Goal: Feedback & Contribution: Contribute content

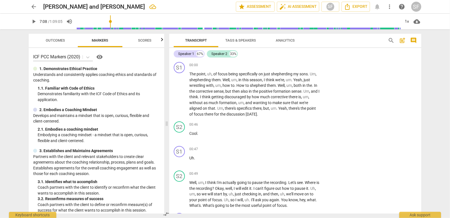
scroll to position [2539, 0]
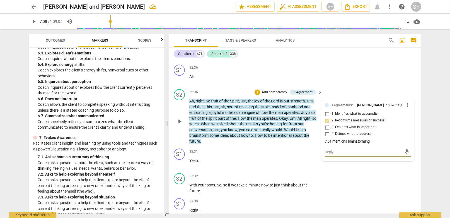
click at [238, 133] on span "about" at bounding box center [235, 135] width 11 height 4
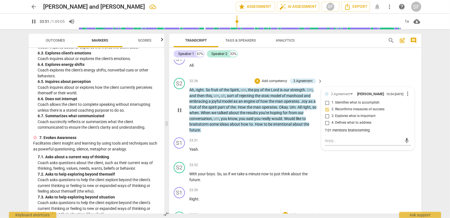
scroll to position [2567, 0]
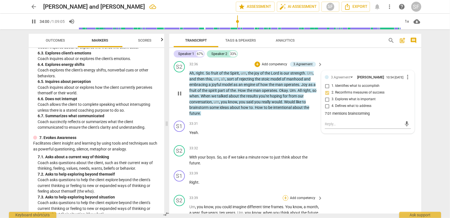
click at [285, 195] on div "+" at bounding box center [286, 198] width 6 height 6
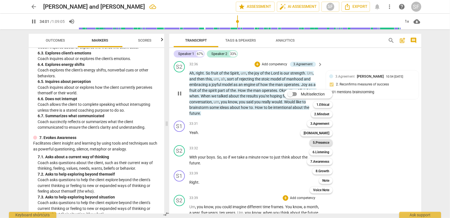
click at [315, 143] on b "5.Presence" at bounding box center [321, 142] width 16 height 7
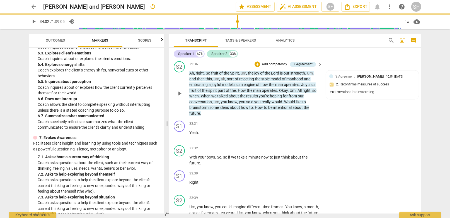
type input "2042"
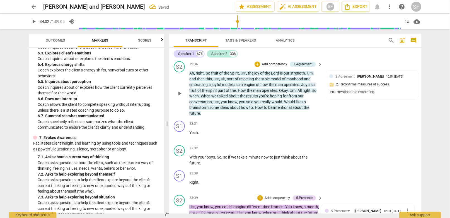
checkbox input "true"
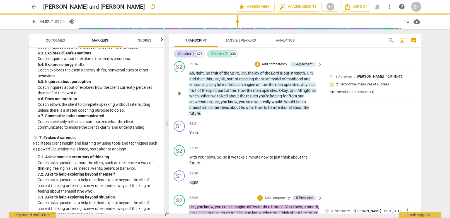
type textarea "gr"
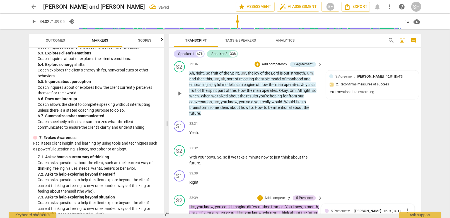
type textarea "g"
type textarea "e"
type textarea "ex"
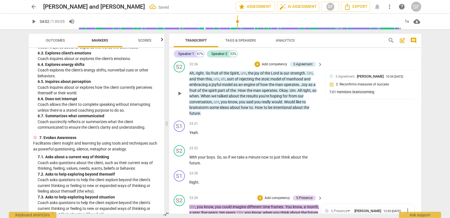
type textarea "ex"
type textarea "exc"
type textarea "exce"
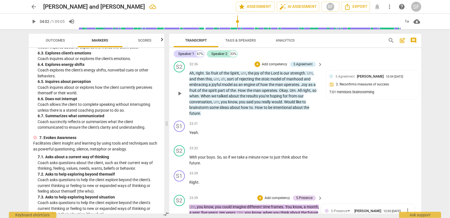
type textarea "excel"
type textarea "excell"
type textarea "excelle"
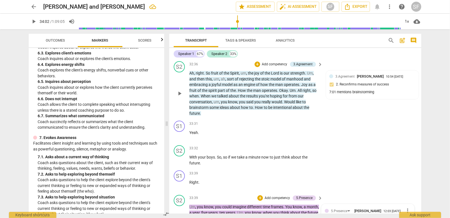
type textarea "excelle"
type textarea "excellen"
type textarea "excellent"
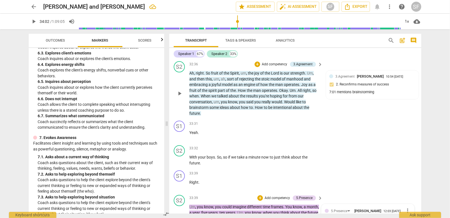
type textarea "excellent"
type textarea "excellen"
type textarea "excelle"
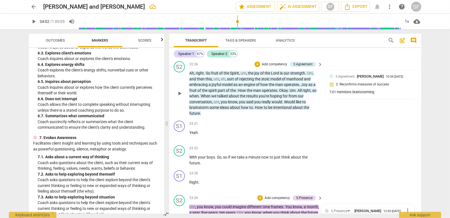
type textarea "excelle"
type textarea "excell"
type textarea "excel"
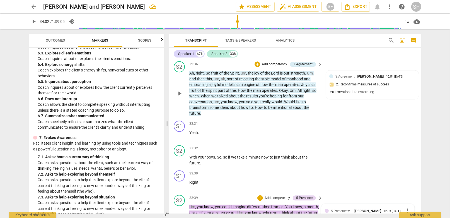
type textarea "exce"
type textarea "exc"
type textarea "ex"
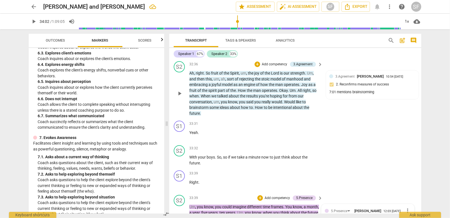
type textarea "ex"
type textarea "e"
type textarea "y"
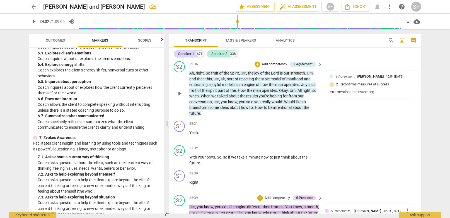
type textarea "ye"
type textarea "yes"
type textarea "ye"
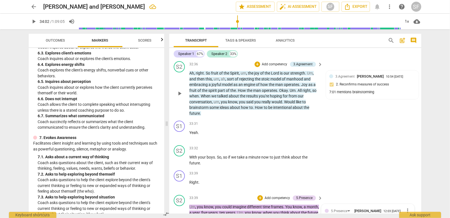
type textarea "ye"
type textarea "y"
type textarea "a"
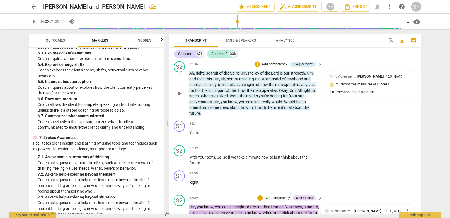
type textarea "al"
type textarea "all"
type textarea "allo"
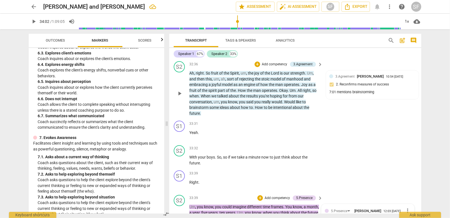
type textarea "allow"
type textarea "allowe"
type textarea "allowed"
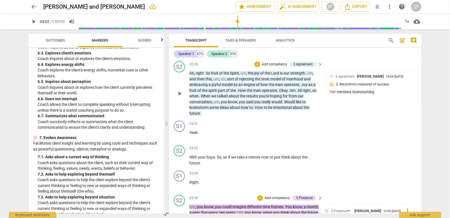
type textarea "allowed"
type textarea "allowed h"
type textarea "allowed hi"
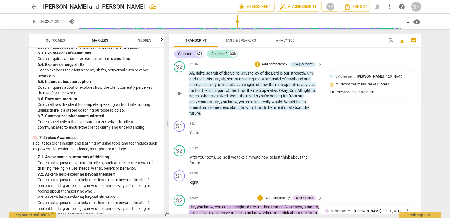
type textarea "allowed him"
type textarea "allowed him t"
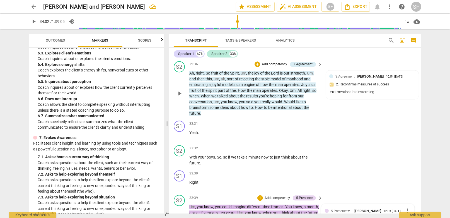
type textarea "allowed him t"
type textarea "allowed him to"
type textarea "allowed him to d"
type textarea "allowed him to de"
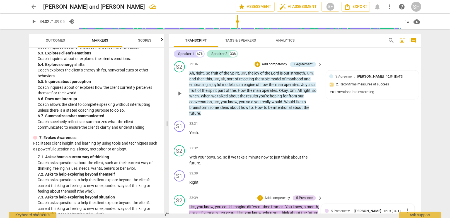
type textarea "allowed him to de"
type textarea "allowed him to def"
type textarea "allowed him to defi"
type textarea "allowed him to defin"
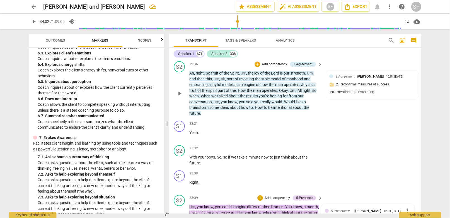
type textarea "allowed him to define"
type textarea "allowed him to define f"
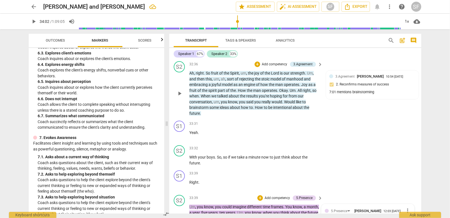
type textarea "allowed him to define f"
type textarea "allowed him to define fu"
type textarea "allowed him to define fut"
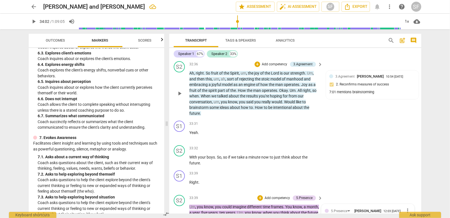
type textarea "allowed him to define futr"
type textarea "allowed him to define futre"
type textarea "allowed him to define futr"
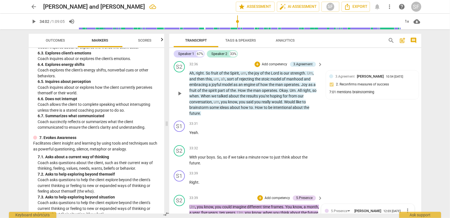
type textarea "allowed him to define futr"
type textarea "allowed him to define fut"
type textarea "allowed him to define futu"
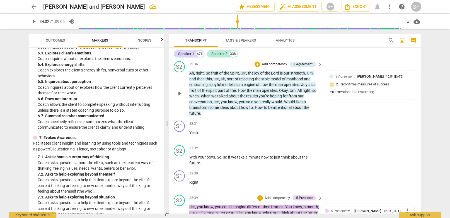
type textarea "allowed him to define futur"
type textarea "allowed him to define future"
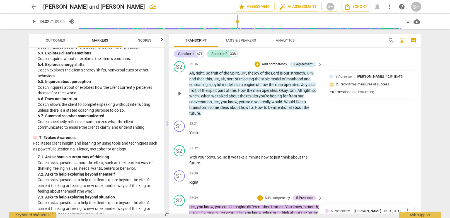
type textarea "allowed him to sfuture"
type textarea "allowed him to scfuture"
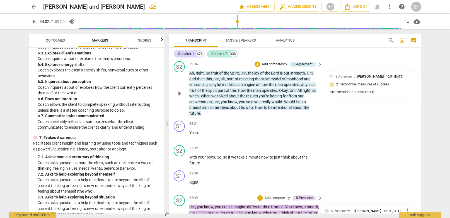
type textarea "allowed him to scofuture"
type textarea "allowed him to scopfuture"
type textarea "allowed him to scopefuture"
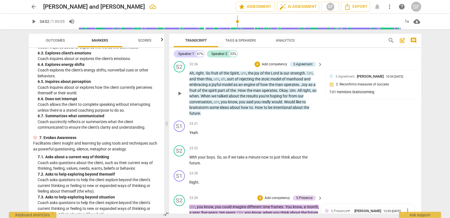
type textarea "allowed him to scopefuture"
type textarea "allowed him to scope future"
type textarea "allowed him to scope tfuture"
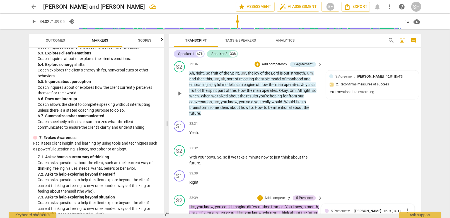
type textarea "allowed him to scope thfuture"
type textarea "allowed him to scope thefuture"
type textarea "allowed him to scope the future"
click at [259, 195] on div "+" at bounding box center [261, 198] width 6 height 6
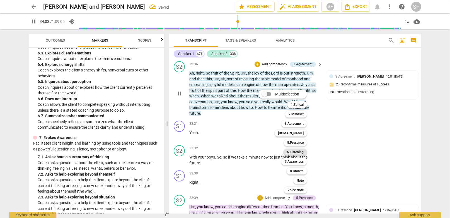
click at [295, 152] on b "6.Listening" at bounding box center [295, 152] width 17 height 7
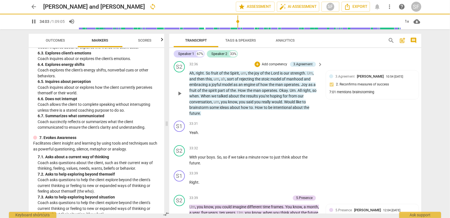
type input "2044"
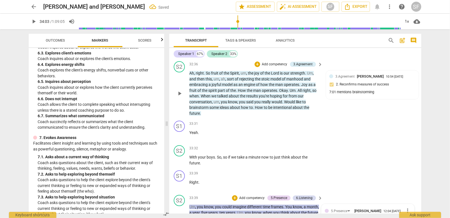
scroll to position [2650, 0]
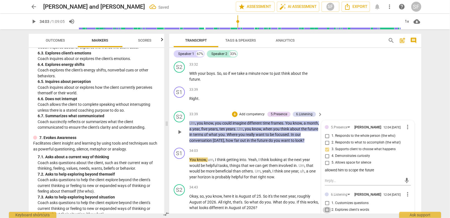
click at [326, 206] on input "2. Explores client's words" at bounding box center [327, 209] width 9 height 7
click at [327, 206] on input "2. Explores client's words" at bounding box center [327, 209] width 9 height 7
click at [326, 206] on input "2. Explores client's words" at bounding box center [327, 209] width 9 height 7
checkbox input "false"
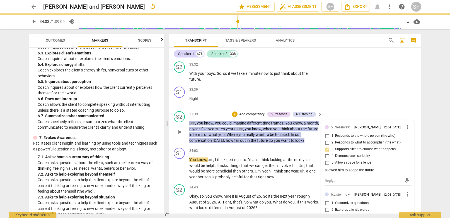
click at [326, 200] on input "1. Customizes questions" at bounding box center [327, 203] width 9 height 7
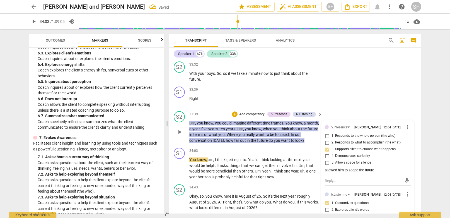
click at [326, 200] on input "1. Customizes questions" at bounding box center [327, 203] width 9 height 7
checkbox input "false"
click at [406, 191] on span "more_vert" at bounding box center [408, 194] width 7 height 7
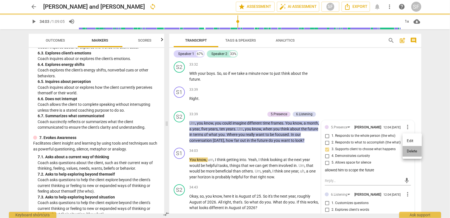
click at [415, 151] on li "Delete" at bounding box center [412, 151] width 19 height 11
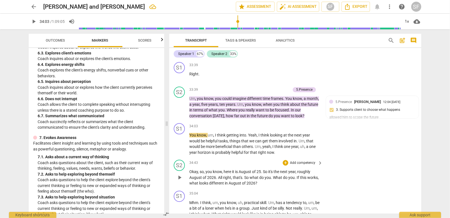
scroll to position [2678, 0]
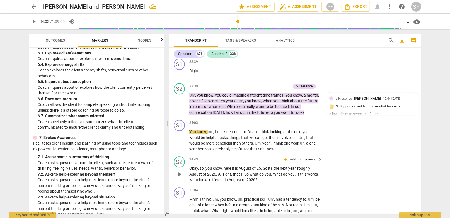
click at [285, 157] on div "+" at bounding box center [286, 160] width 6 height 6
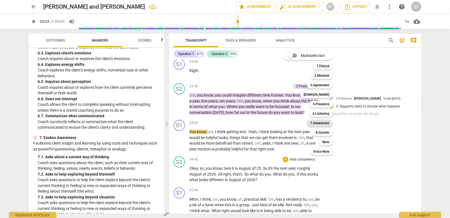
click at [316, 122] on b "7.Awareness" at bounding box center [320, 123] width 19 height 7
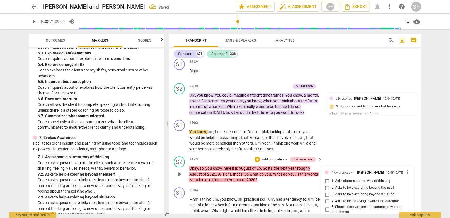
click at [327, 191] on input "3. Asks to help exploring beyond situation" at bounding box center [327, 194] width 9 height 7
checkbox input "true"
click at [271, 187] on div "35:04 + Add competency keyboard_arrow_right" at bounding box center [256, 190] width 134 height 6
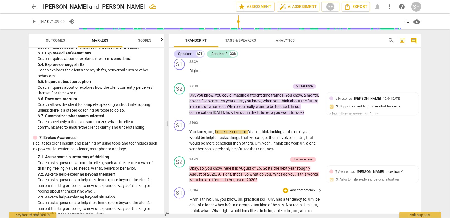
type input "2051"
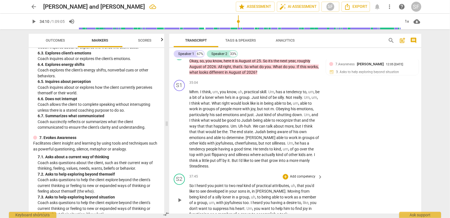
scroll to position [2790, 0]
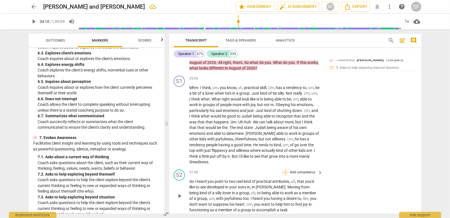
click at [283, 170] on div "+" at bounding box center [286, 173] width 6 height 6
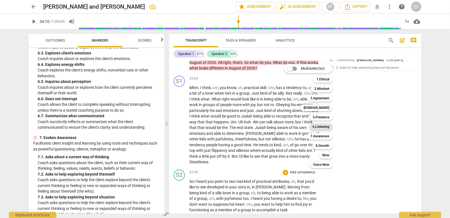
click at [314, 126] on b "6.Listening" at bounding box center [321, 126] width 17 height 7
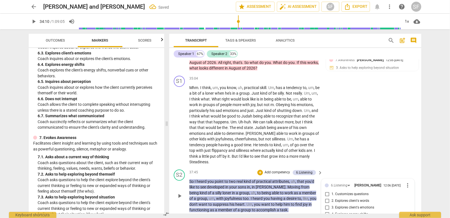
checkbox input "true"
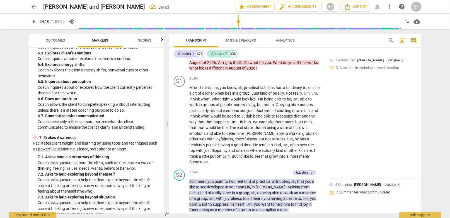
scroll to position [2845, 0]
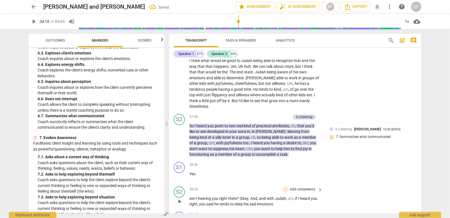
click at [285, 187] on div "+" at bounding box center [286, 190] width 6 height 6
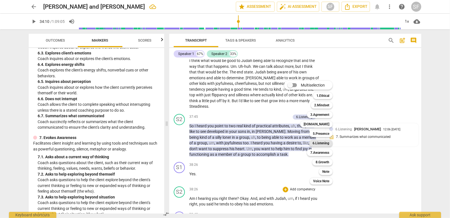
click at [316, 143] on b "6.Listening" at bounding box center [321, 143] width 17 height 7
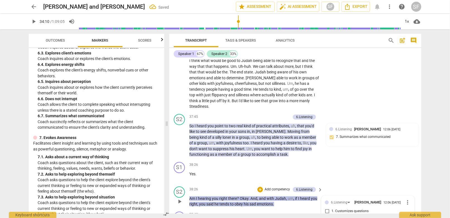
checkbox input "true"
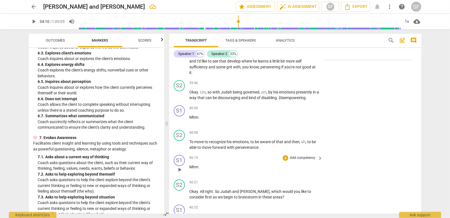
scroll to position [3069, 0]
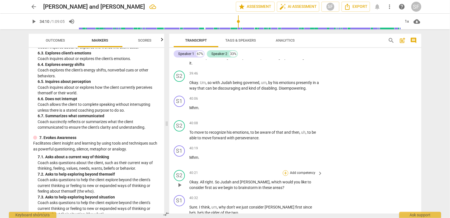
click at [285, 170] on div "+" at bounding box center [286, 173] width 6 height 6
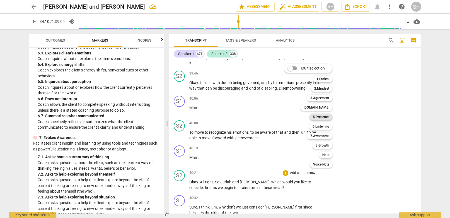
click at [314, 116] on b "5.Presence" at bounding box center [321, 117] width 16 height 7
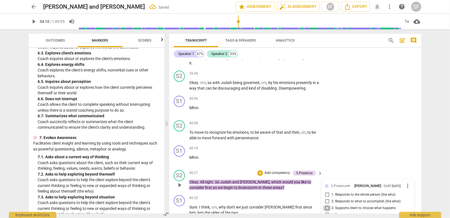
click at [325, 205] on input "3. Supports client to choose what happens" at bounding box center [327, 208] width 9 height 7
checkbox input "true"
click at [275, 204] on p "Sure . I think , um , why don't we just consider [PERSON_NAME] first since he's…" at bounding box center [254, 209] width 131 height 11
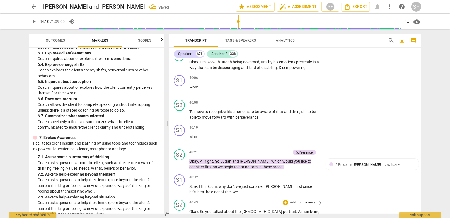
scroll to position [3124, 0]
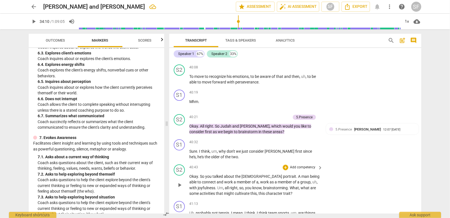
click at [198, 186] on span "joyfulness" at bounding box center [207, 188] width 18 height 4
click at [180, 182] on span "pause" at bounding box center [179, 185] width 7 height 7
type input "2476"
click at [284, 165] on div "+" at bounding box center [286, 168] width 6 height 6
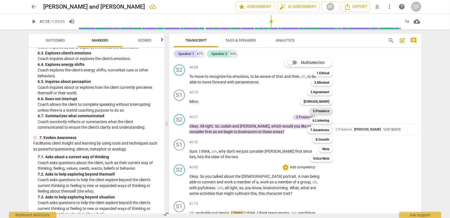
click at [317, 111] on b "5.Presence" at bounding box center [321, 111] width 16 height 7
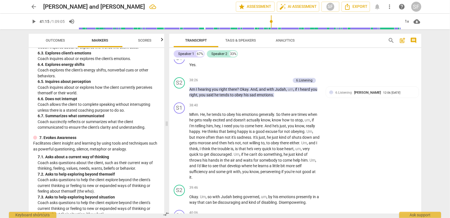
scroll to position [2957, 0]
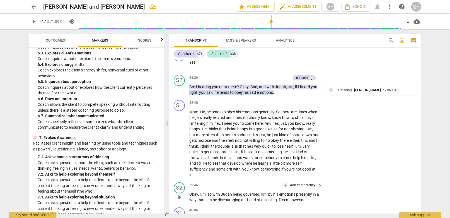
click at [285, 182] on div "+" at bounding box center [286, 185] width 6 height 6
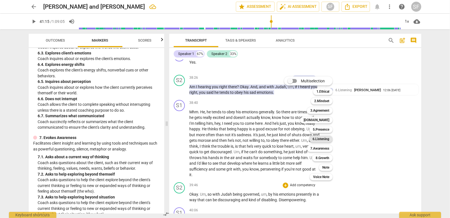
click at [318, 138] on b "6.Listening" at bounding box center [321, 139] width 17 height 7
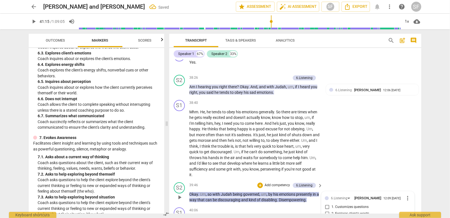
checkbox input "true"
click at [273, 216] on p "Mhm ." at bounding box center [254, 219] width 131 height 6
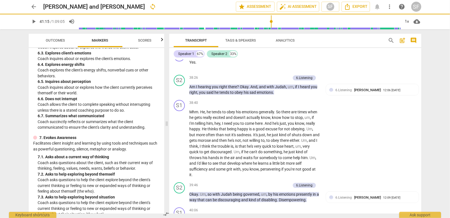
scroll to position [3013, 0]
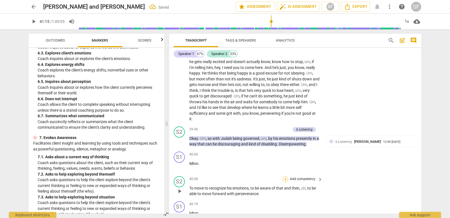
click at [286, 176] on div "+" at bounding box center [286, 179] width 6 height 6
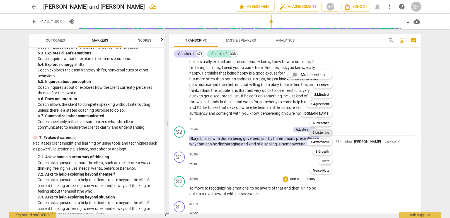
click at [319, 132] on b "6.Listening" at bounding box center [321, 132] width 17 height 7
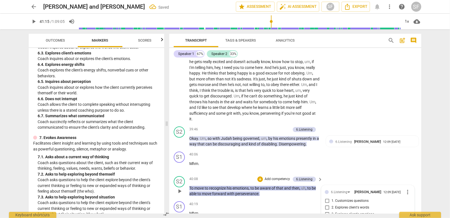
checkbox input "true"
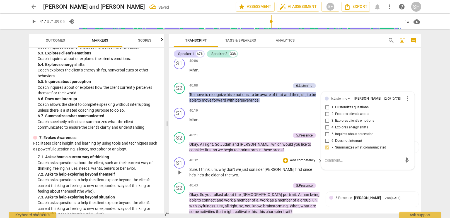
scroll to position [3096, 0]
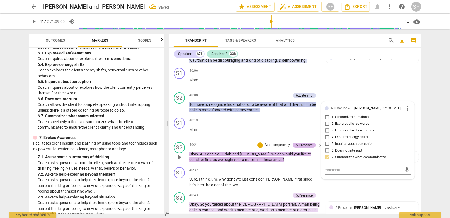
click at [298, 143] on div "5.Presence" at bounding box center [304, 145] width 16 height 5
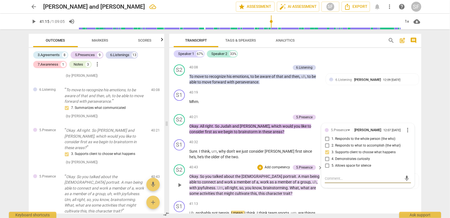
scroll to position [3152, 0]
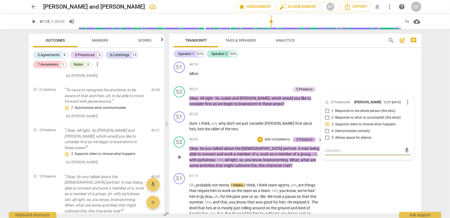
click at [302, 137] on div "5.Presence" at bounding box center [304, 139] width 16 height 5
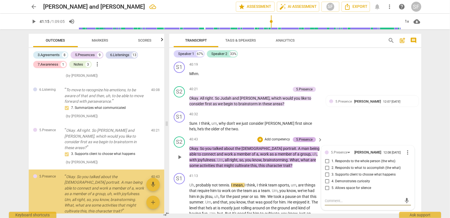
scroll to position [2642, 0]
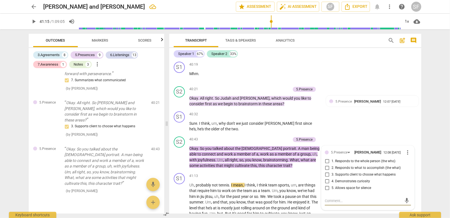
click at [94, 39] on span "Markers" at bounding box center [100, 40] width 16 height 4
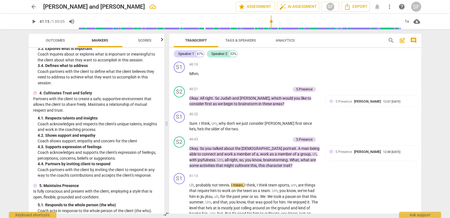
scroll to position [251, 0]
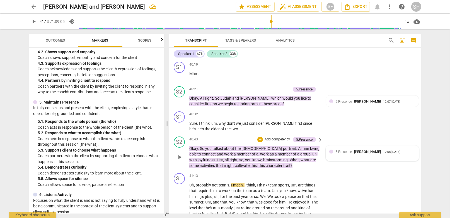
click at [342, 149] on div "5.Presence [PERSON_NAME]" at bounding box center [360, 151] width 48 height 5
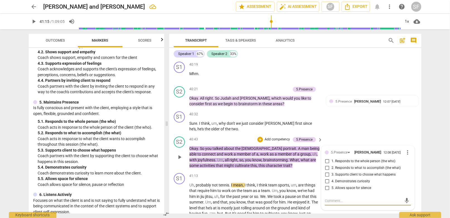
click at [326, 165] on input "2. Responds to what to accomplish (the what)" at bounding box center [327, 168] width 9 height 7
checkbox input "true"
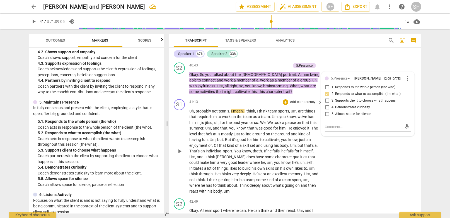
scroll to position [3236, 0]
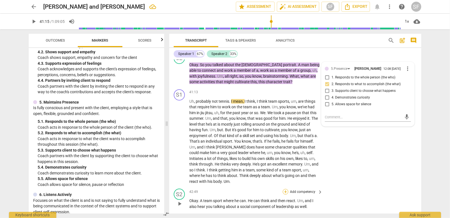
click at [285, 189] on div "+" at bounding box center [286, 192] width 6 height 6
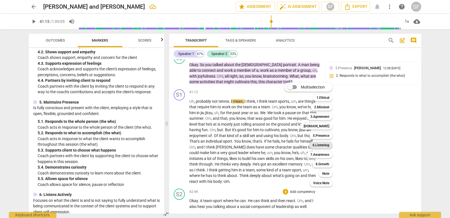
click at [320, 144] on b "6.Listening" at bounding box center [321, 145] width 17 height 7
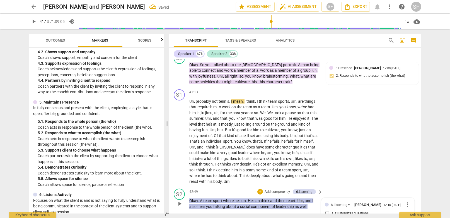
checkbox input "true"
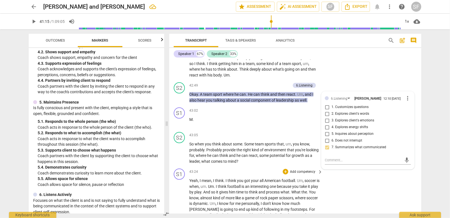
scroll to position [3348, 0]
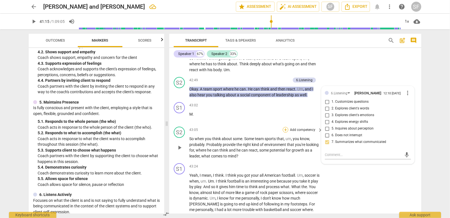
click at [285, 127] on div "+" at bounding box center [286, 130] width 6 height 6
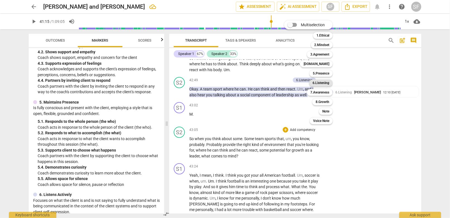
click at [318, 83] on b "6.Listening" at bounding box center [321, 83] width 17 height 7
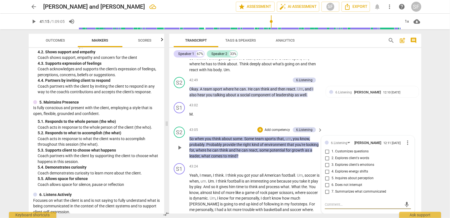
click at [327, 148] on input "1. Customizes questions" at bounding box center [327, 151] width 9 height 7
checkbox input "true"
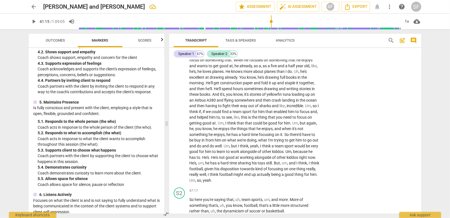
scroll to position [3599, 0]
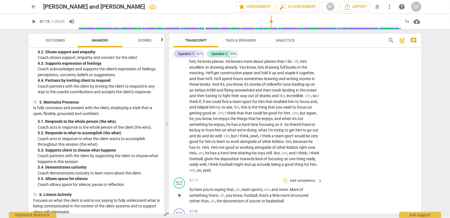
click at [285, 178] on div "+" at bounding box center [286, 181] width 6 height 6
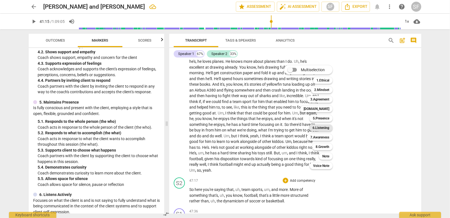
click at [320, 128] on b "6.Listening" at bounding box center [321, 127] width 17 height 7
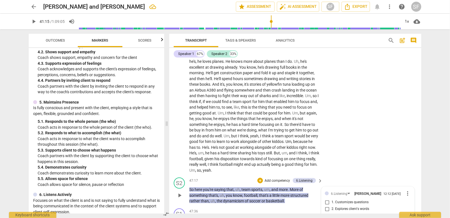
checkbox input "true"
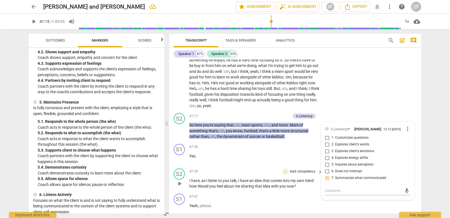
scroll to position [3682, 0]
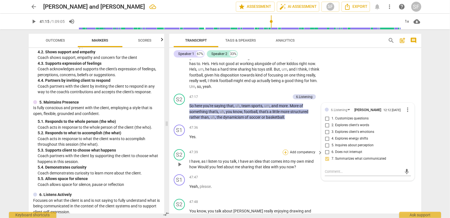
click at [285, 150] on div "+" at bounding box center [286, 153] width 6 height 6
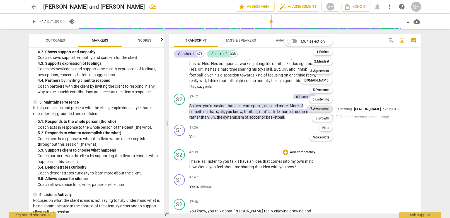
click at [316, 109] on b "7.Awareness" at bounding box center [320, 108] width 19 height 7
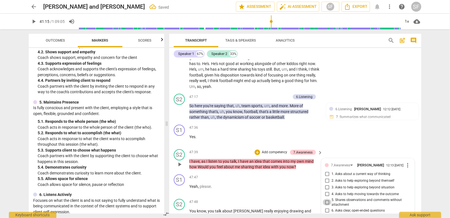
click at [327, 199] on input "5. Shares observations and comments without attachment" at bounding box center [327, 202] width 9 height 7
checkbox input "true"
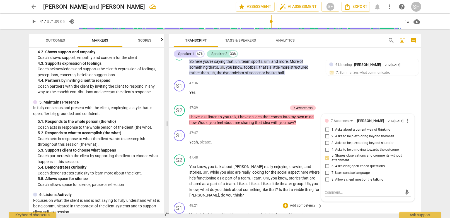
scroll to position [3738, 0]
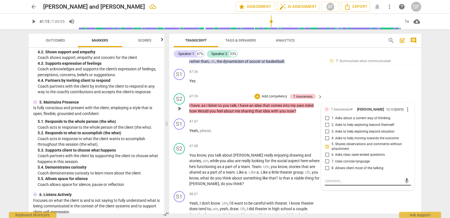
click at [326, 178] on textarea at bounding box center [363, 180] width 77 height 5
type textarea "n"
type textarea "ne"
type textarea "nea"
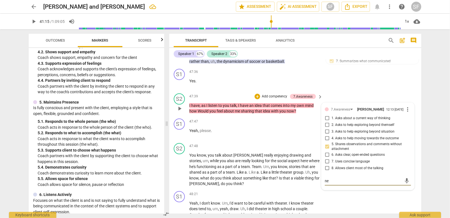
type textarea "nea"
type textarea "near"
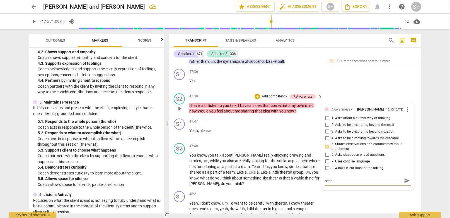
type textarea "near t"
type textarea "near th"
type textarea "near the"
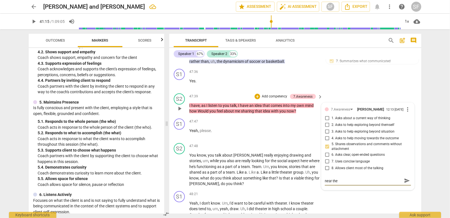
type textarea "near the"
type textarea "near the e"
type textarea "near the en"
type textarea "near the end"
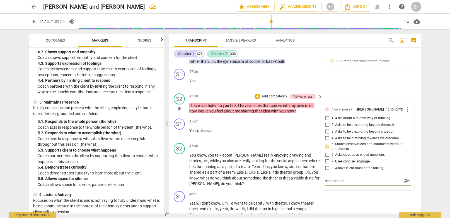
type textarea "near the end,"
type textarea "near the end, u"
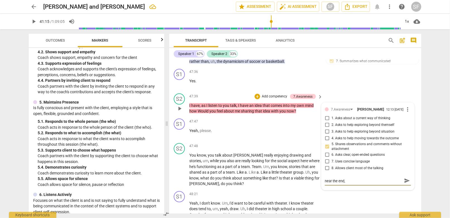
type textarea "near the end, u"
type textarea "near the end,"
type textarea "near the end, j"
type textarea "near the end, ju"
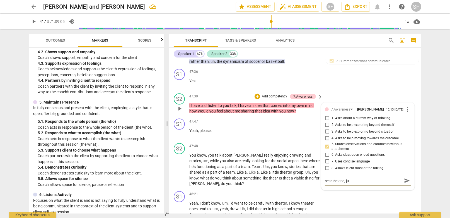
type textarea "near the end, jus"
type textarea "near the end, just"
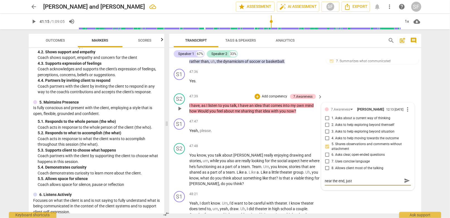
type textarea "near the end, just"
type textarea "near the end, just a"
type textarea "near the end, just as"
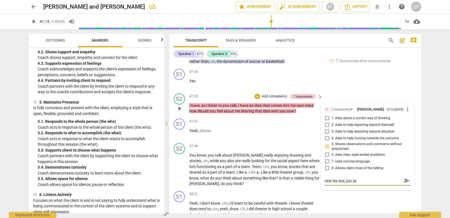
type textarea "near the end, just ask"
type textarea "near the end, just ask o"
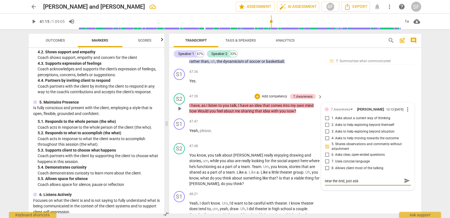
type textarea "near the end, just ask o"
type textarea "near the end, just ask on"
type textarea "near the end, just ask onc"
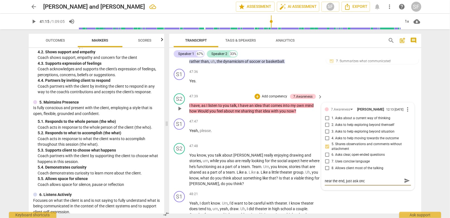
type textarea "near the end, just ask once"
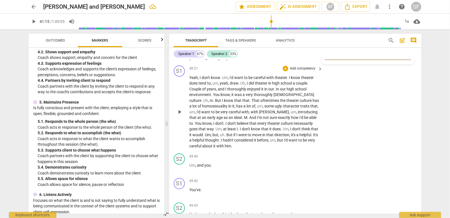
scroll to position [3878, 0]
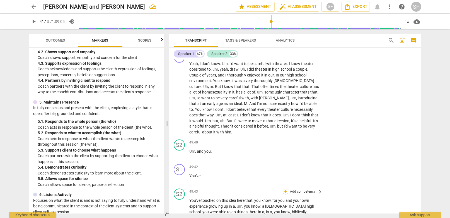
type textarea "near the end, just ask once"
click at [285, 189] on div "+" at bounding box center [286, 192] width 6 height 6
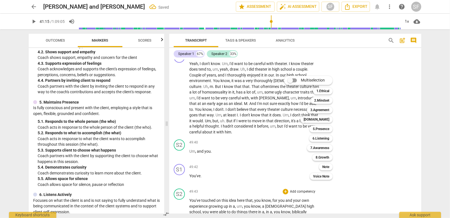
click at [315, 79] on span "Multiselection" at bounding box center [313, 80] width 24 height 6
click at [297, 79] on input "Multiselection" at bounding box center [290, 80] width 13 height 13
checkbox input "true"
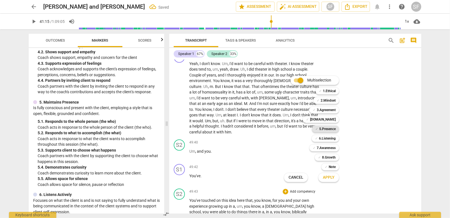
click at [326, 127] on b "5.Presence" at bounding box center [327, 129] width 16 height 7
click at [328, 138] on b "6.Listening" at bounding box center [327, 138] width 17 height 7
click at [326, 177] on span "Apply" at bounding box center [329, 178] width 12 height 6
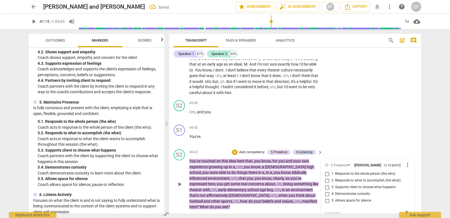
scroll to position [3933, 0]
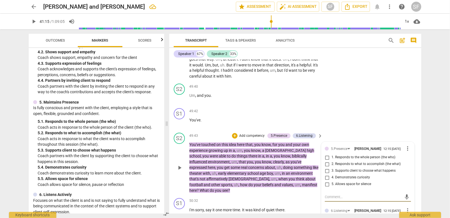
click at [326, 154] on input "1. Responds to the whole person (the who)" at bounding box center [327, 157] width 9 height 7
checkbox input "true"
click at [327, 161] on input "2. Responds to what to accomplish (the what)" at bounding box center [327, 164] width 9 height 7
click at [327, 174] on input "4. Demonstrates curiosity" at bounding box center [327, 177] width 9 height 7
click at [326, 216] on input "1. Customizes questions" at bounding box center [327, 219] width 9 height 7
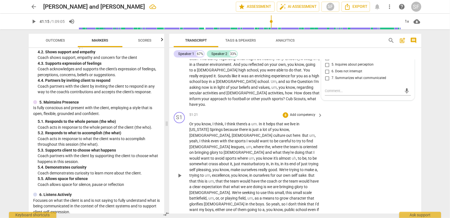
scroll to position [4129, 0]
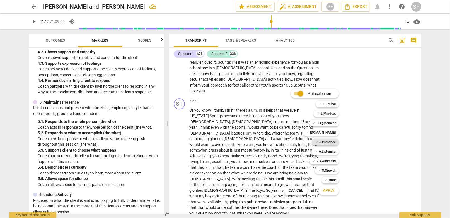
click at [323, 143] on b "5.Presence" at bounding box center [327, 142] width 16 height 7
click at [300, 93] on input "Multiselection" at bounding box center [300, 93] width 13 height 13
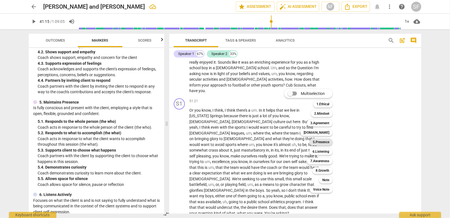
click at [324, 143] on b "5.Presence" at bounding box center [321, 142] width 16 height 7
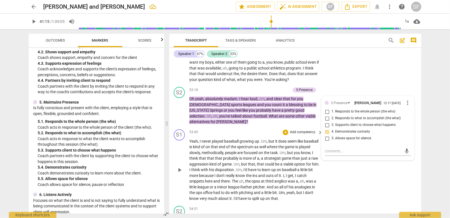
scroll to position [4296, 0]
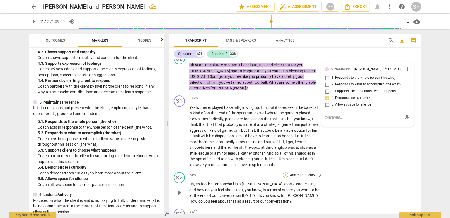
click at [285, 172] on div "+" at bounding box center [286, 175] width 6 height 6
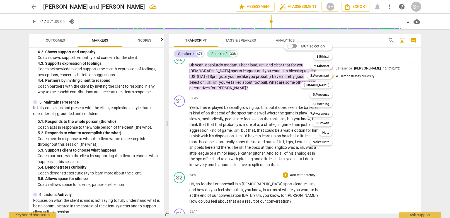
click at [98, 93] on div at bounding box center [225, 109] width 450 height 218
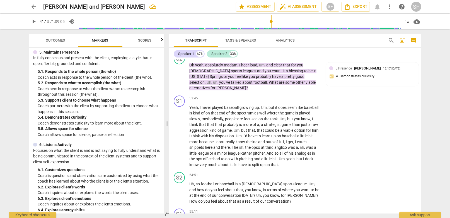
scroll to position [279, 0]
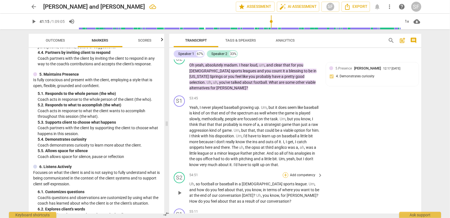
click at [285, 172] on div "+" at bounding box center [286, 175] width 6 height 6
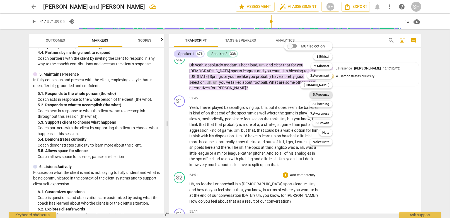
click at [316, 94] on b "5.Presence" at bounding box center [321, 94] width 16 height 7
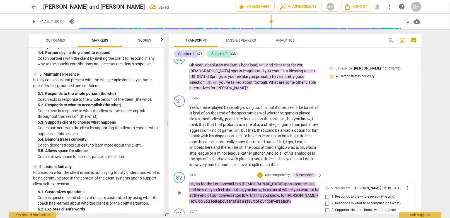
click at [326, 200] on input "2. Responds to what to accomplish (the what)" at bounding box center [327, 203] width 9 height 7
click at [244, 218] on span "." at bounding box center [245, 220] width 2 height 4
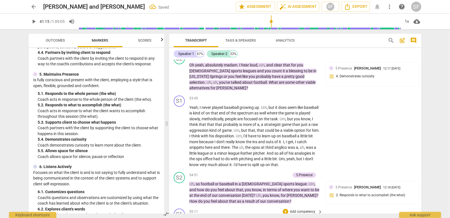
scroll to position [4352, 0]
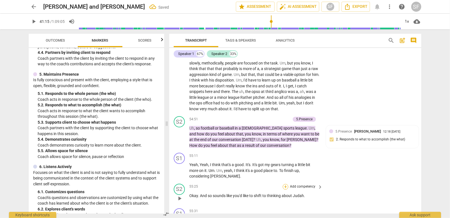
click at [283, 184] on div "+" at bounding box center [286, 187] width 6 height 6
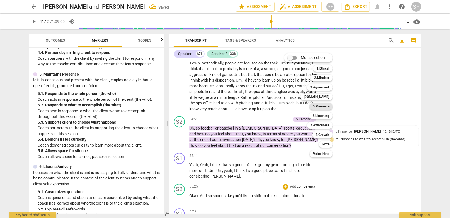
click at [317, 106] on b "5.Presence" at bounding box center [321, 106] width 16 height 7
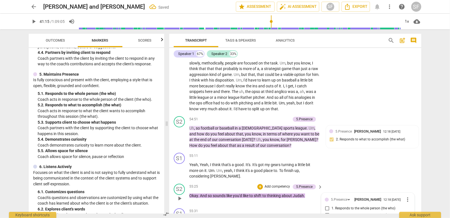
click at [325, 218] on input "3. Supports client to choose what happens" at bounding box center [327, 221] width 9 height 7
click at [250, 206] on div "S1 play_arrow pause 55:31 + Add competency keyboard_arrow_right Yeah , maybe fo…" at bounding box center [295, 221] width 252 height 31
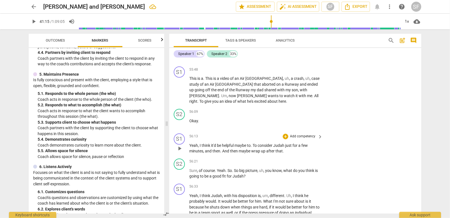
scroll to position [4603, 0]
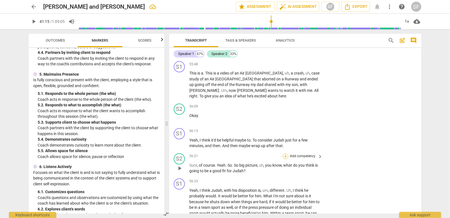
click at [285, 153] on div "+" at bounding box center [286, 156] width 6 height 6
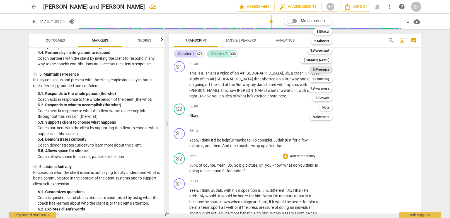
click at [320, 68] on b "5.Presence" at bounding box center [321, 69] width 16 height 7
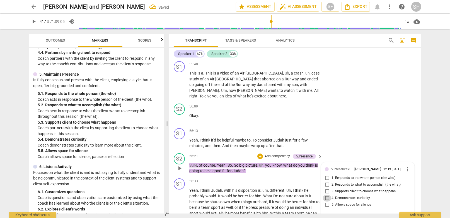
click at [327, 195] on input "4. Demonstrates curiosity" at bounding box center [327, 198] width 9 height 7
click at [284, 187] on p "Yeah , I think [DEMOGRAPHIC_DATA] , with his disposition is , um , different . …" at bounding box center [254, 221] width 131 height 69
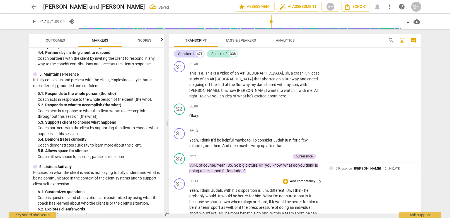
click at [252, 178] on div "56:33 + Add competency keyboard_arrow_right" at bounding box center [256, 181] width 134 height 6
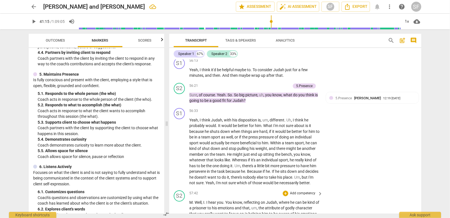
scroll to position [4687, 0]
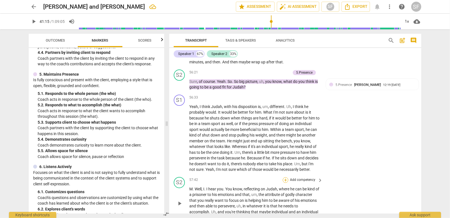
click at [284, 177] on div "+" at bounding box center [286, 180] width 6 height 6
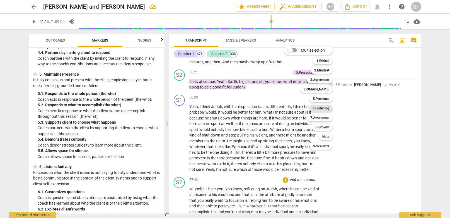
click at [320, 108] on b "6.Listening" at bounding box center [321, 108] width 17 height 7
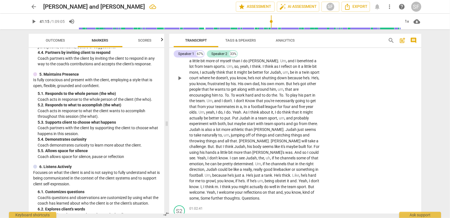
scroll to position [4994, 0]
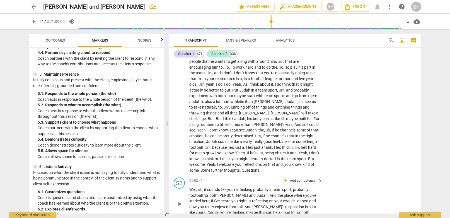
click at [285, 178] on div "+" at bounding box center [286, 181] width 6 height 6
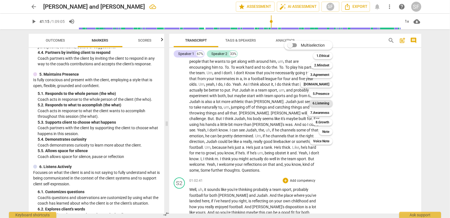
click at [320, 104] on b "6.Listening" at bounding box center [321, 103] width 17 height 7
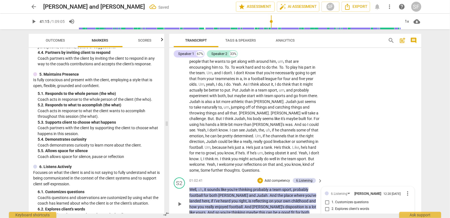
click at [265, 175] on div "S2 play_arrow pause 01:02:41 + Add competency 6.Listening keyboard_arrow_right …" at bounding box center [295, 199] width 252 height 48
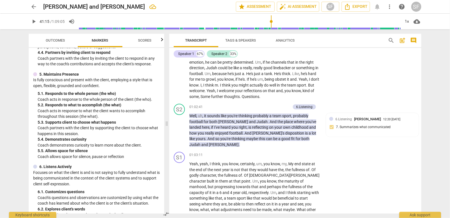
scroll to position [5078, 0]
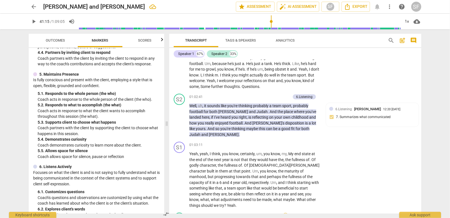
click at [286, 213] on div "+" at bounding box center [286, 216] width 6 height 6
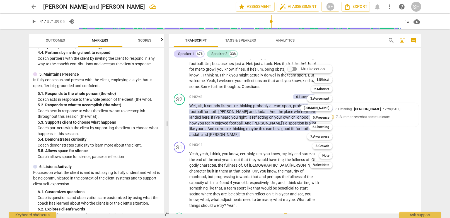
click at [67, 159] on div at bounding box center [225, 109] width 450 height 218
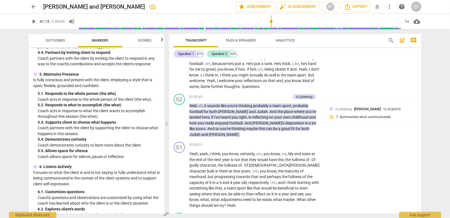
click at [69, 157] on p "Coach allows space for silence, pause or reflection" at bounding box center [99, 157] width 122 height 6
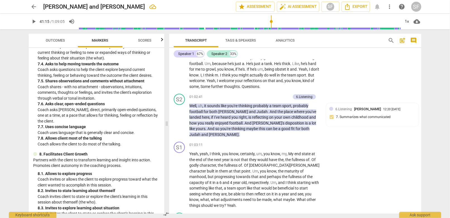
scroll to position [642, 0]
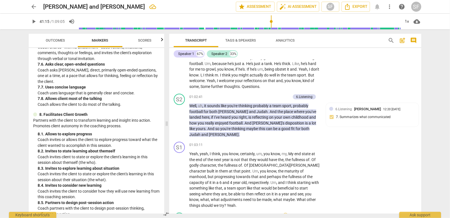
click at [285, 213] on div "+" at bounding box center [286, 216] width 6 height 6
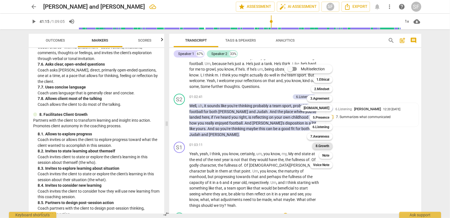
click at [322, 145] on b "8.Growth" at bounding box center [323, 146] width 14 height 7
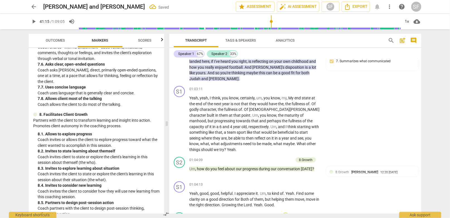
click at [284, 213] on div "+" at bounding box center [286, 216] width 6 height 6
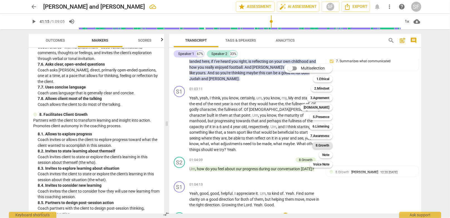
click at [319, 146] on b "8.Growth" at bounding box center [323, 145] width 14 height 7
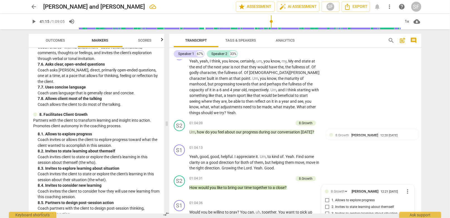
scroll to position [5170, 0]
click at [141, 40] on span "Scores" at bounding box center [144, 40] width 13 height 4
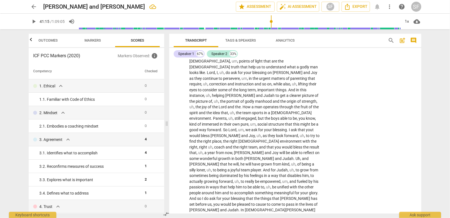
scroll to position [5449, 0]
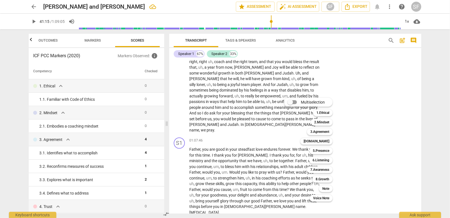
click at [291, 100] on input "Multiselection" at bounding box center [290, 101] width 13 height 13
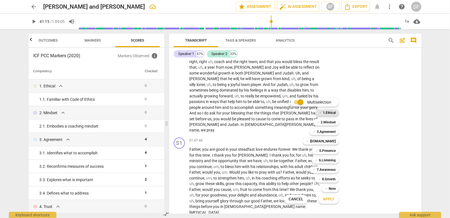
click at [325, 112] on b "1.Ethical" at bounding box center [329, 112] width 13 height 7
click at [324, 123] on b "2.Mindset" at bounding box center [328, 122] width 15 height 7
click at [327, 202] on button "Apply" at bounding box center [329, 199] width 21 height 10
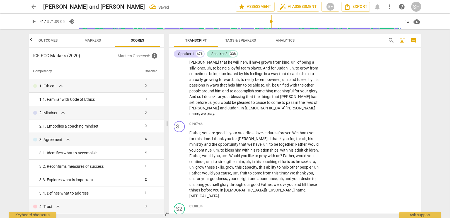
scroll to position [5468, 0]
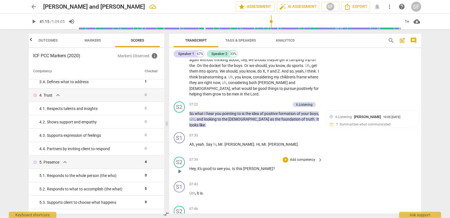
scroll to position [697, 0]
click at [259, 102] on div "+" at bounding box center [261, 105] width 6 height 6
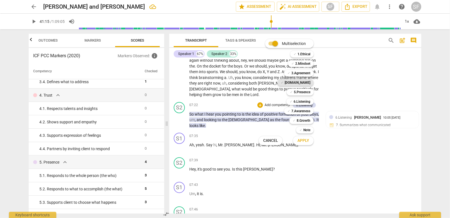
click at [300, 83] on b "[DOMAIN_NAME]" at bounding box center [298, 82] width 26 height 7
click at [304, 143] on button "Apply" at bounding box center [303, 141] width 21 height 10
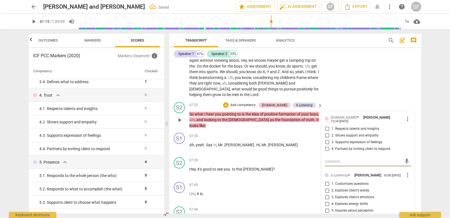
click at [327, 126] on input "1. Respects talents and insights" at bounding box center [327, 129] width 9 height 7
click at [330, 159] on textarea at bounding box center [363, 161] width 77 height 5
click at [404, 158] on span "send" at bounding box center [407, 161] width 6 height 6
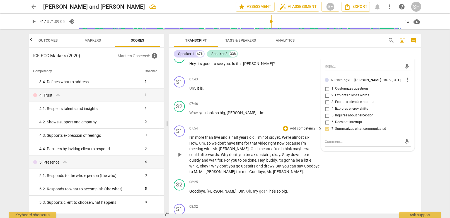
scroll to position [809, 0]
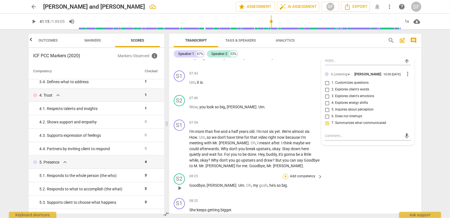
click at [285, 174] on div "+" at bounding box center [286, 177] width 6 height 6
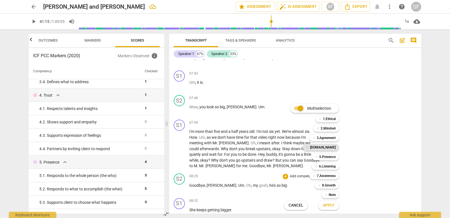
click at [324, 146] on b "[DOMAIN_NAME]" at bounding box center [323, 147] width 26 height 7
click at [298, 107] on input "Multiselection" at bounding box center [300, 108] width 13 height 13
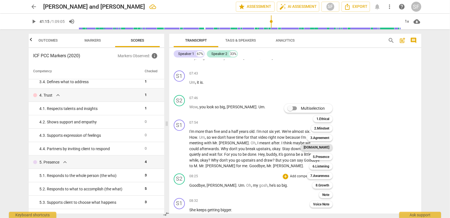
click at [323, 148] on b "[DOMAIN_NAME]" at bounding box center [317, 147] width 26 height 7
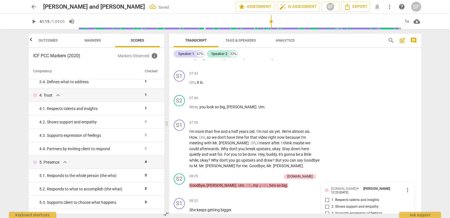
scroll to position [811, 0]
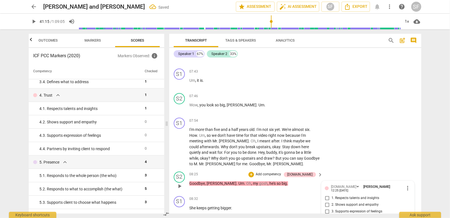
click at [325, 202] on input "2. Shows support and empathy" at bounding box center [327, 205] width 9 height 7
click at [280, 196] on div "08:32 + Add competency keyboard_arrow_right" at bounding box center [256, 199] width 134 height 6
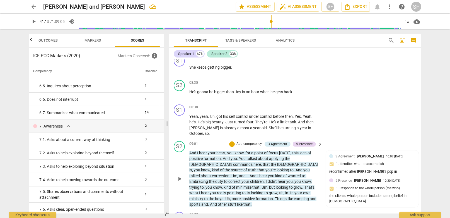
scroll to position [950, 0]
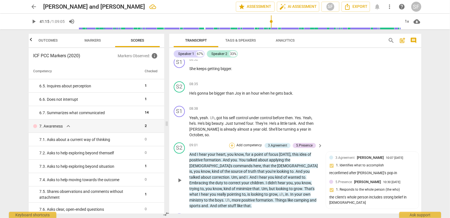
click at [233, 143] on div "+" at bounding box center [232, 146] width 6 height 6
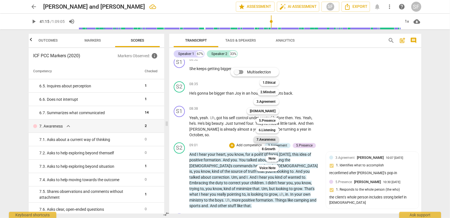
click at [267, 139] on b "7.Awareness" at bounding box center [266, 139] width 19 height 7
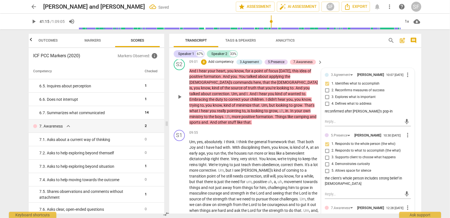
scroll to position [1034, 0]
click at [326, 213] on input "1. Asks about a current way of thinking" at bounding box center [327, 216] width 9 height 7
click at [259, 129] on div "09:55 + Add competency keyboard_arrow_right" at bounding box center [256, 132] width 134 height 6
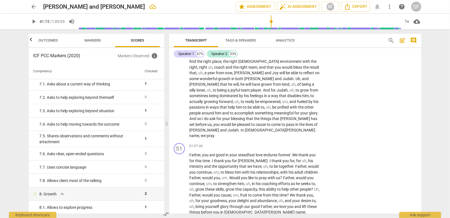
scroll to position [5449, 0]
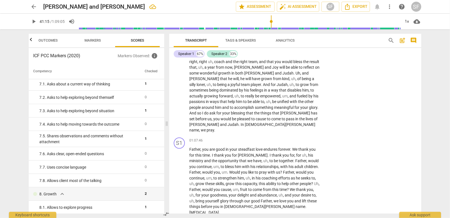
click at [271, 169] on b "7.Awareness" at bounding box center [274, 169] width 19 height 7
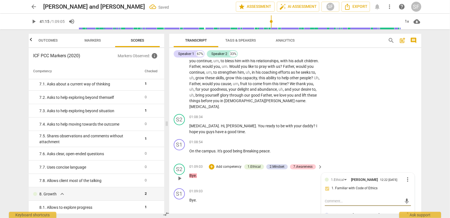
scroll to position [5555, 0]
drag, startPoint x: 326, startPoint y: 185, endPoint x: 327, endPoint y: 192, distance: 7.3
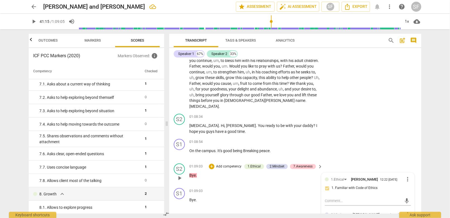
click at [408, 133] on li "Edit" at bounding box center [412, 131] width 19 height 11
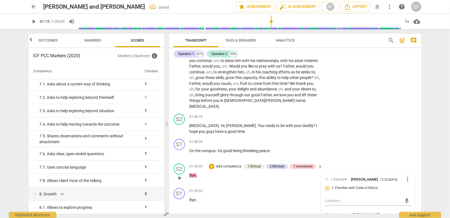
scroll to position [5548, 0]
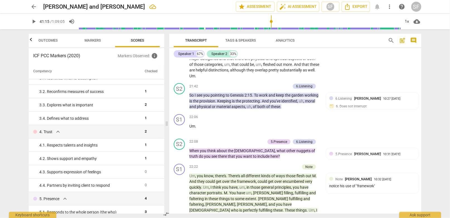
scroll to position [1904, 0]
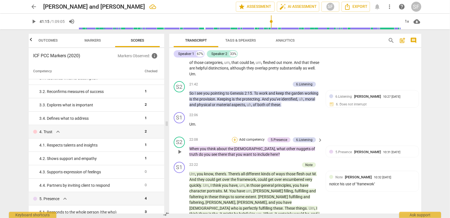
click at [234, 137] on div "+" at bounding box center [235, 140] width 6 height 6
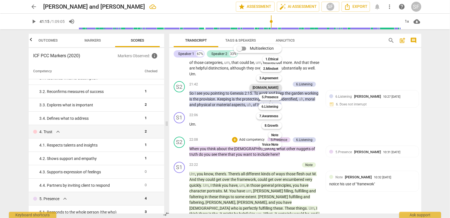
click at [273, 87] on b "[DOMAIN_NAME]" at bounding box center [266, 87] width 26 height 7
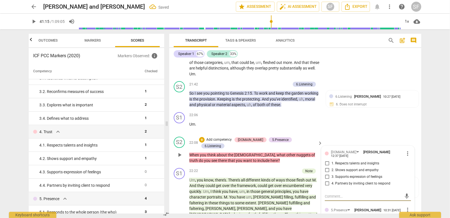
click at [327, 174] on input "3. Supports expression of feelings" at bounding box center [327, 177] width 9 height 7
click at [332, 194] on textarea at bounding box center [363, 196] width 77 height 5
click at [406, 193] on span "send" at bounding box center [407, 196] width 6 height 6
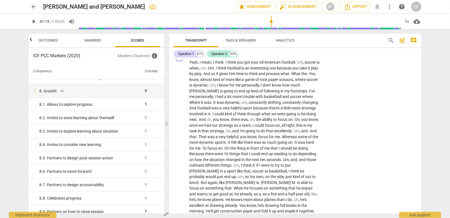
scroll to position [497, 0]
